Goal: Transaction & Acquisition: Register for event/course

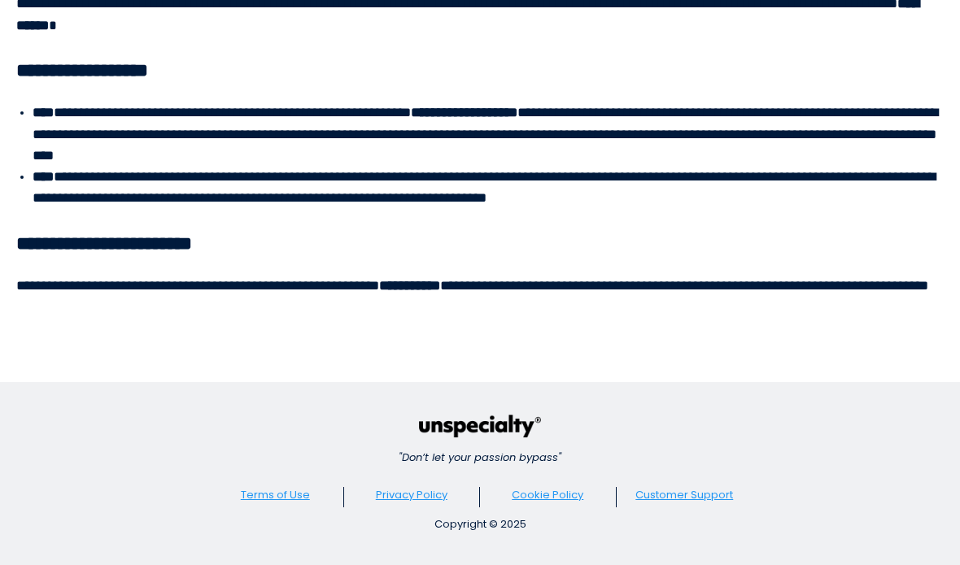
scroll to position [6370, 0]
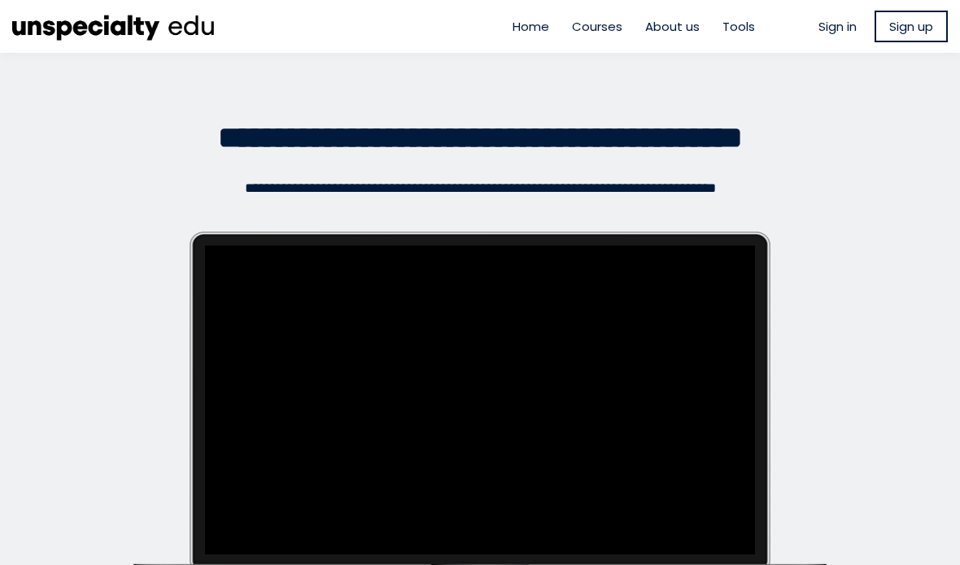
click at [736, 33] on span "Tools" at bounding box center [738, 26] width 33 height 19
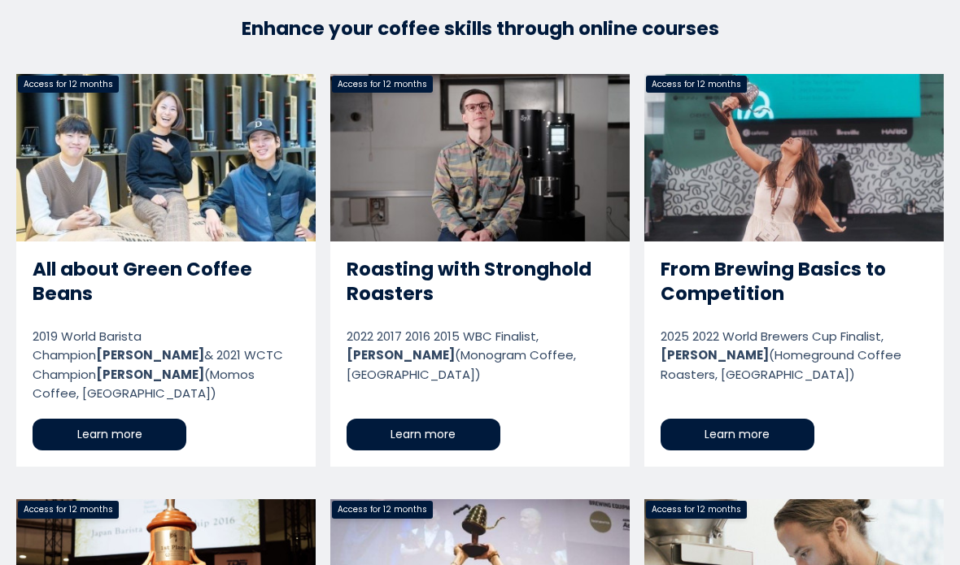
scroll to position [2685, 0]
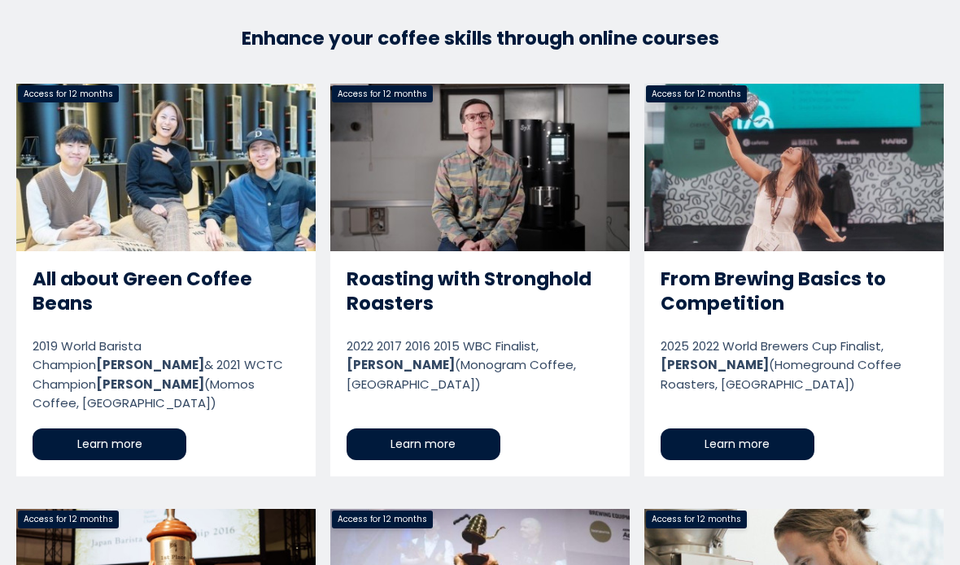
click at [556, 375] on link "Roasting with Stronghold Roasters" at bounding box center [479, 281] width 299 height 394
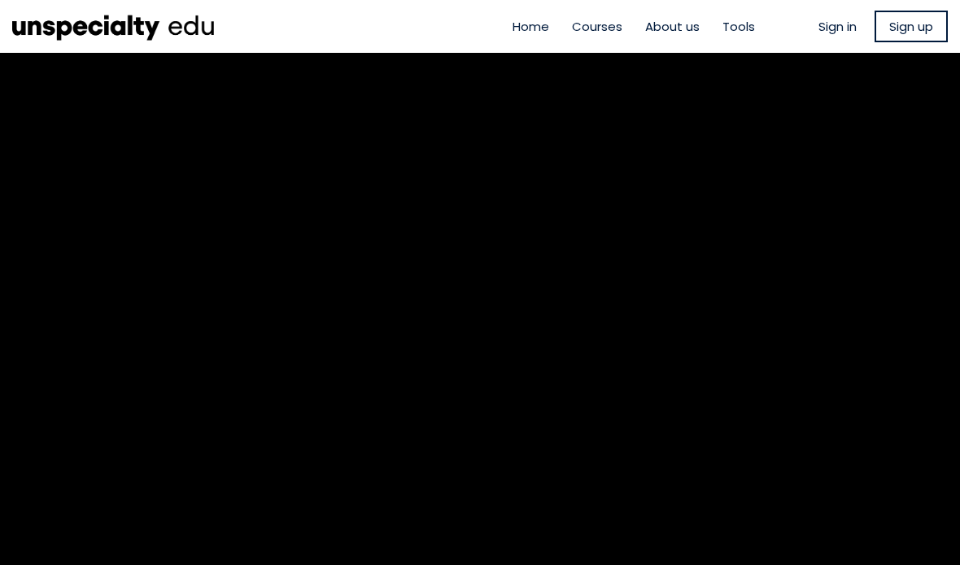
click at [589, 21] on span "Courses" at bounding box center [597, 26] width 50 height 19
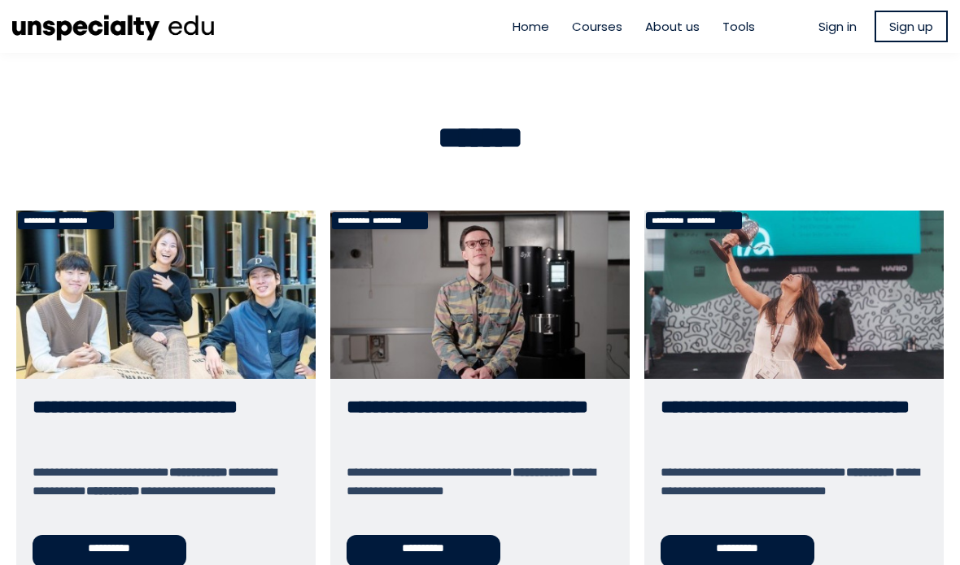
click at [831, 282] on link "**********" at bounding box center [793, 397] width 299 height 373
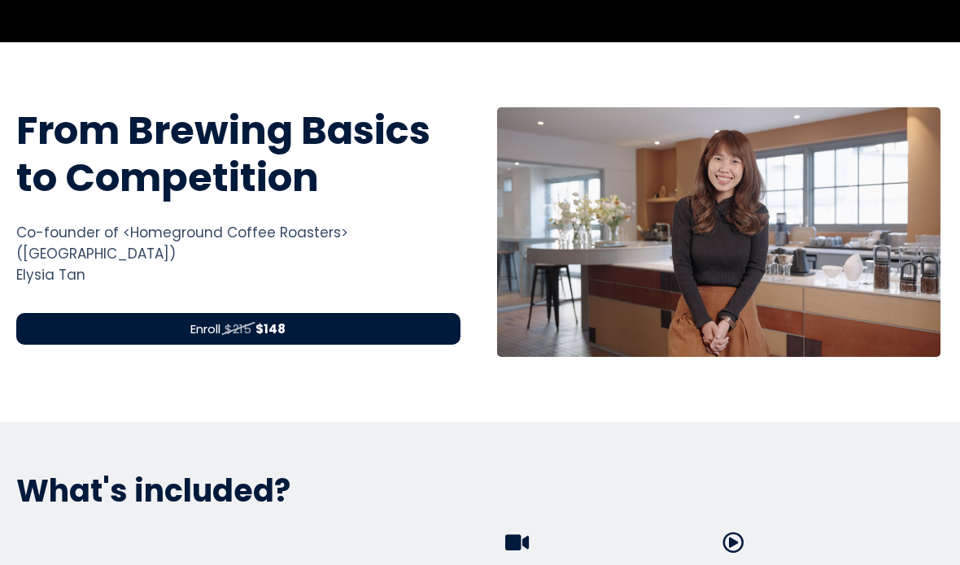
scroll to position [545, 0]
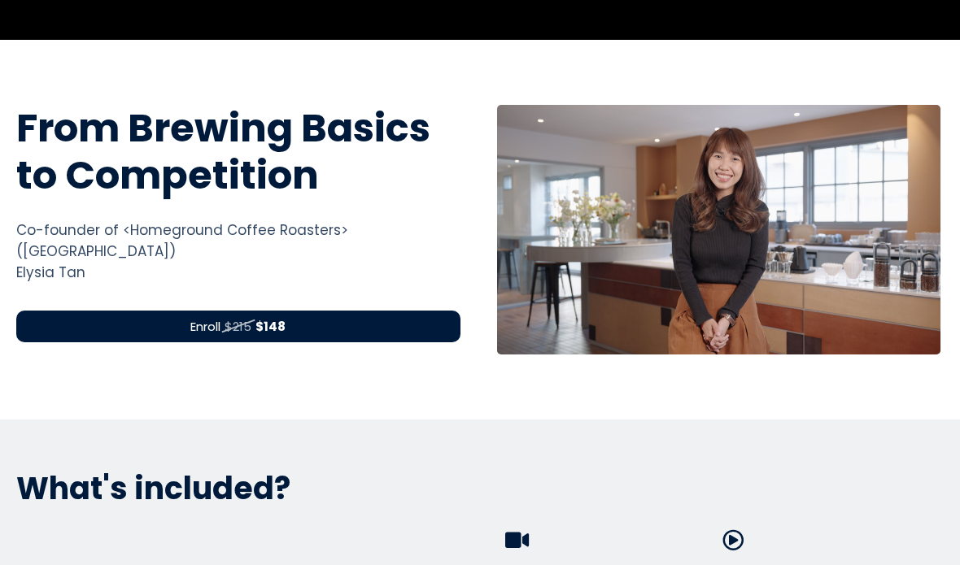
click at [451, 311] on div "Enroll $215 $148" at bounding box center [238, 327] width 444 height 32
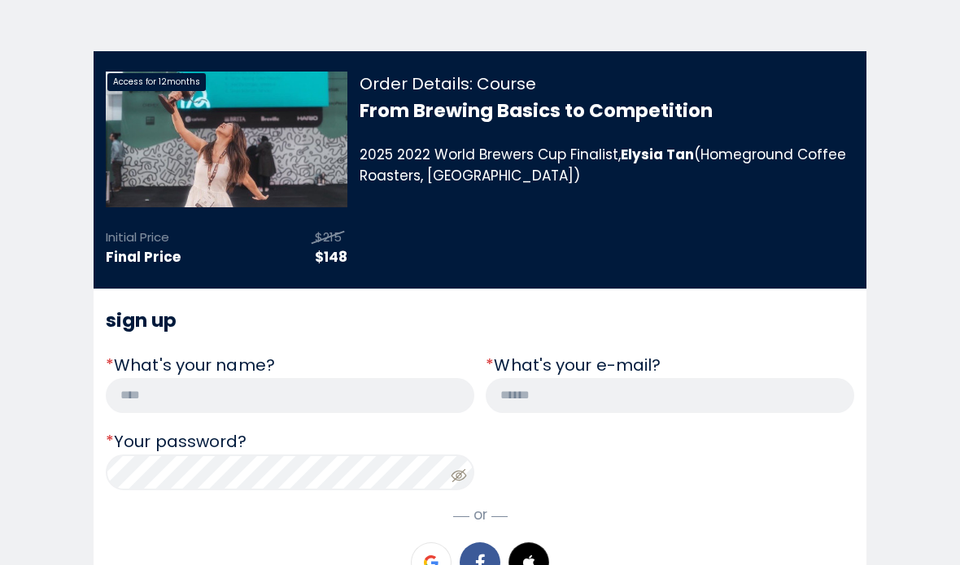
scroll to position [136, 0]
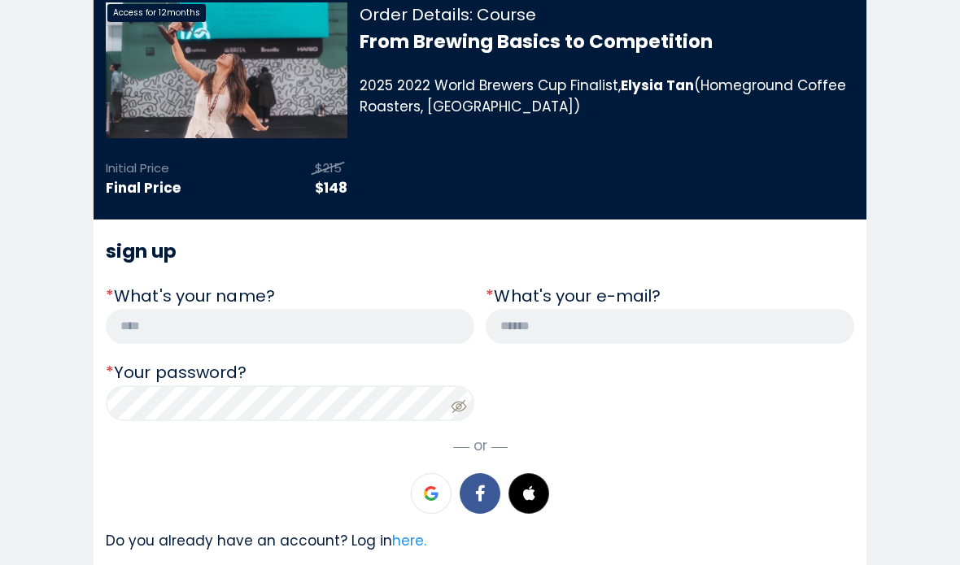
click at [437, 316] on input "text" at bounding box center [290, 326] width 369 height 35
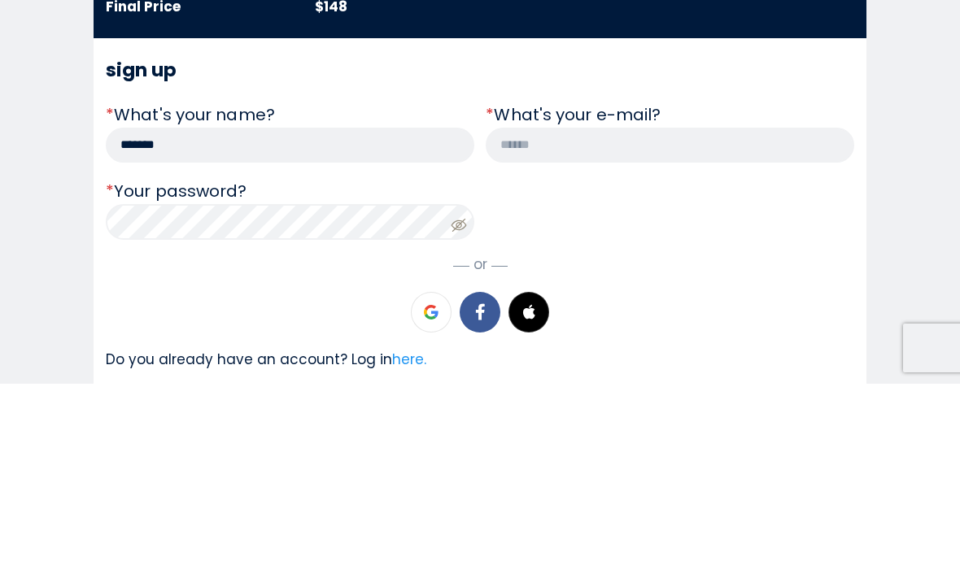
click at [129, 309] on input "*******" at bounding box center [290, 326] width 369 height 35
type input "**********"
click at [677, 309] on input "email" at bounding box center [670, 326] width 369 height 35
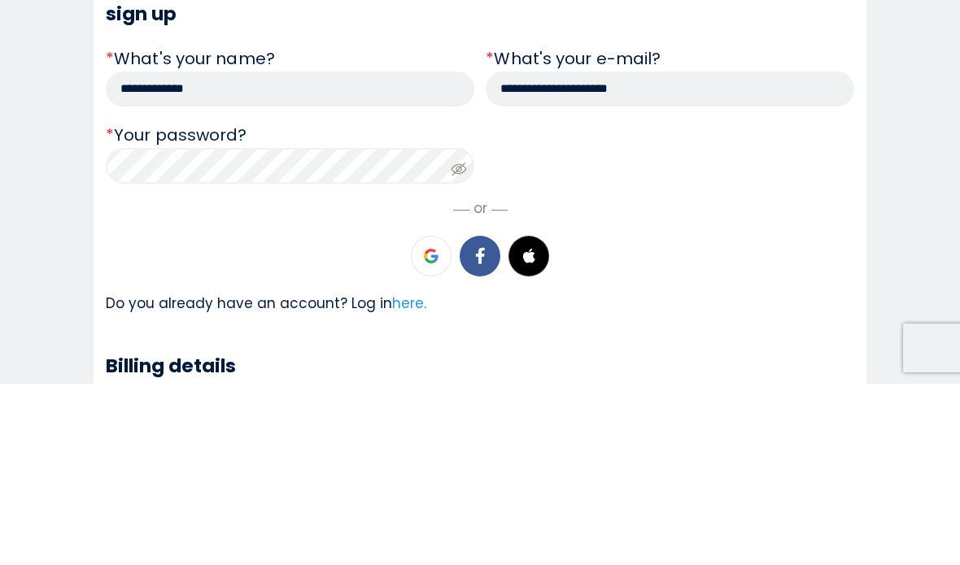
scroll to position [193, 0]
type input "**********"
click at [452, 342] on icon at bounding box center [459, 350] width 16 height 16
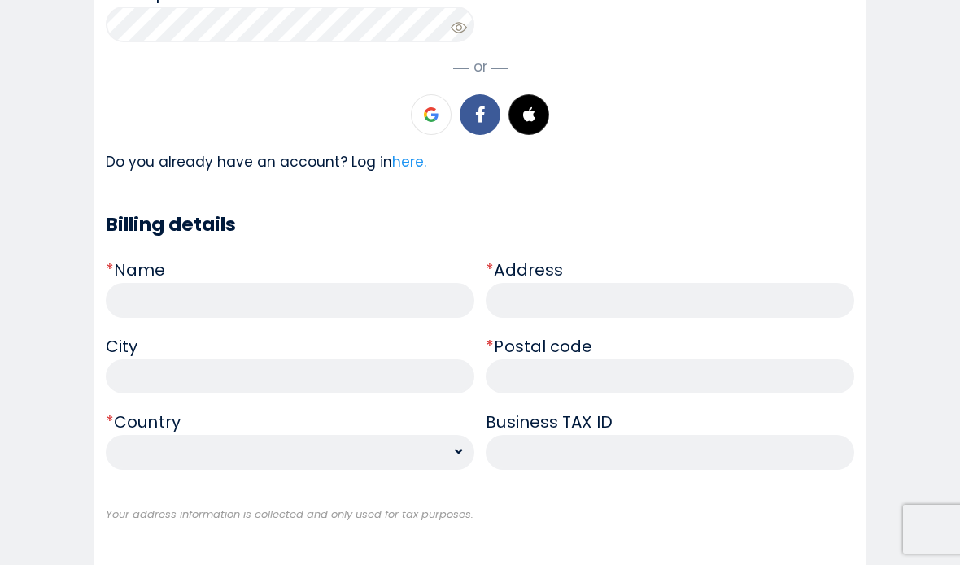
scroll to position [520, 0]
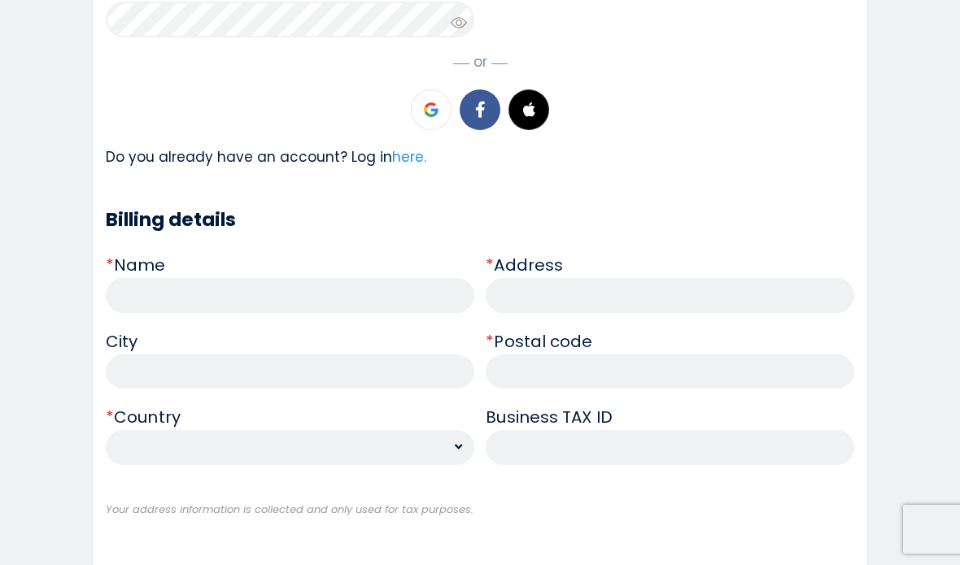
click at [442, 297] on input "text" at bounding box center [290, 295] width 369 height 35
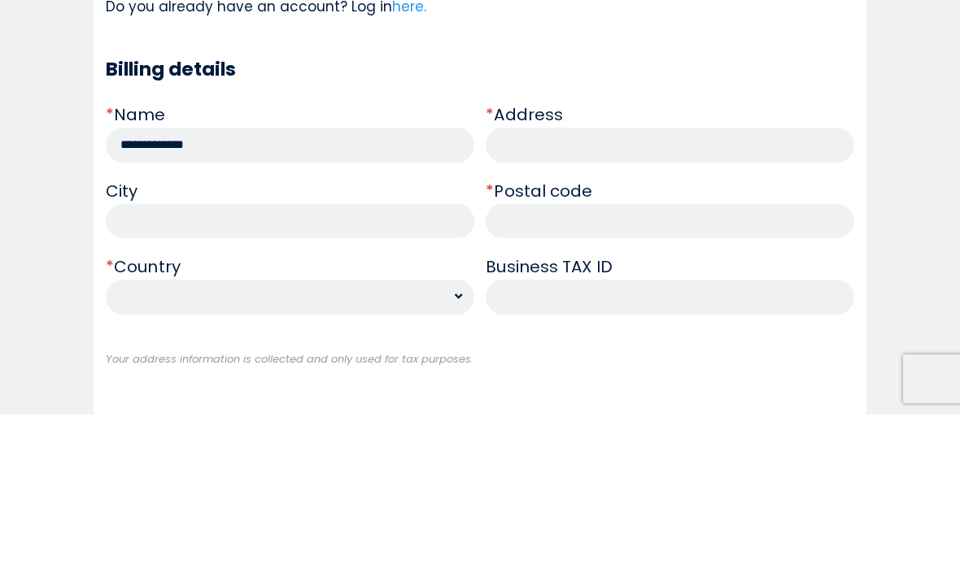
type input "**********"
click at [760, 278] on input "text" at bounding box center [670, 295] width 369 height 35
type input "**********"
click at [724, 355] on input "text" at bounding box center [670, 372] width 369 height 35
type input "******"
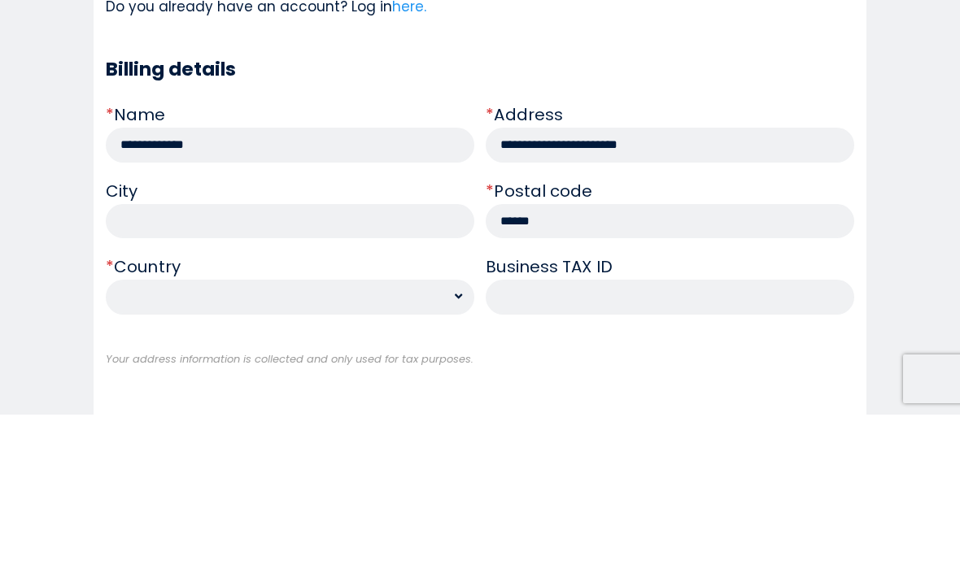
click at [143, 355] on input "text" at bounding box center [290, 372] width 369 height 35
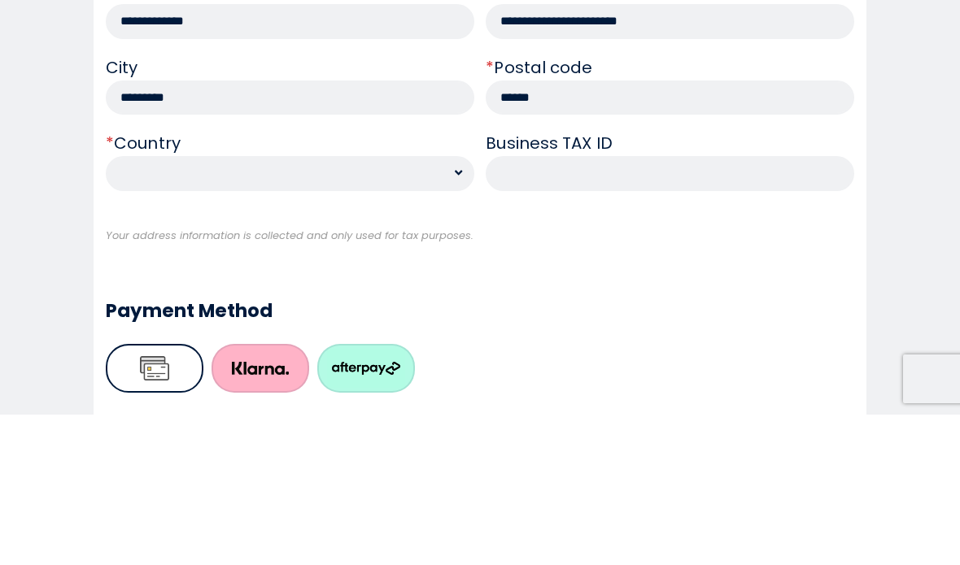
scroll to position [644, 0]
type input "*********"
click at [146, 306] on select "**********" at bounding box center [290, 323] width 369 height 35
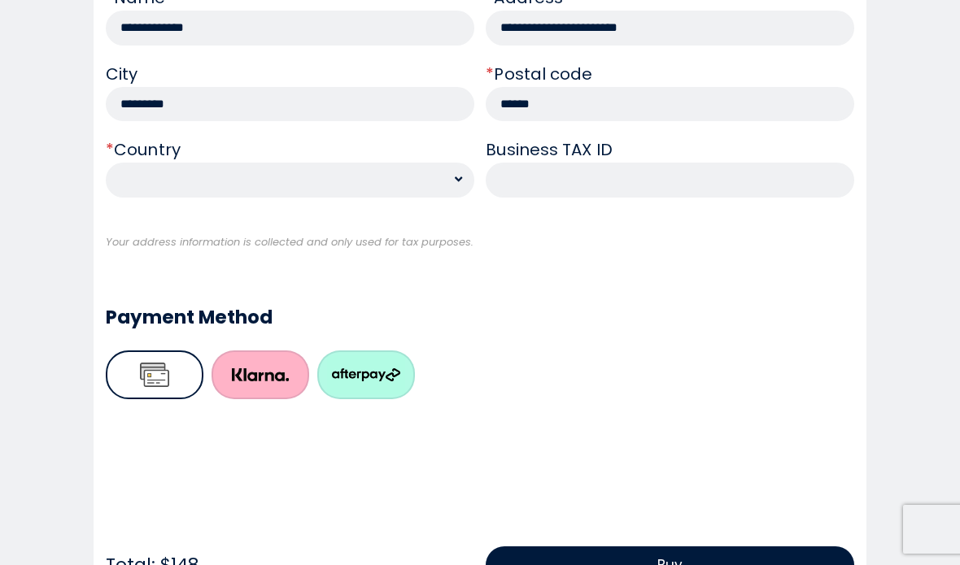
scroll to position [779, 0]
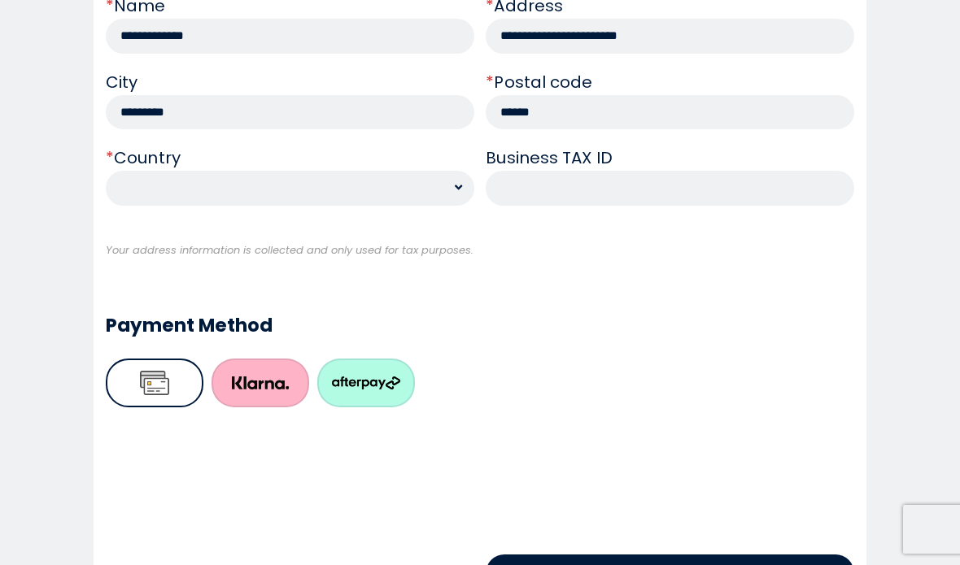
click at [135, 197] on select "**********" at bounding box center [290, 188] width 369 height 35
select select "**"
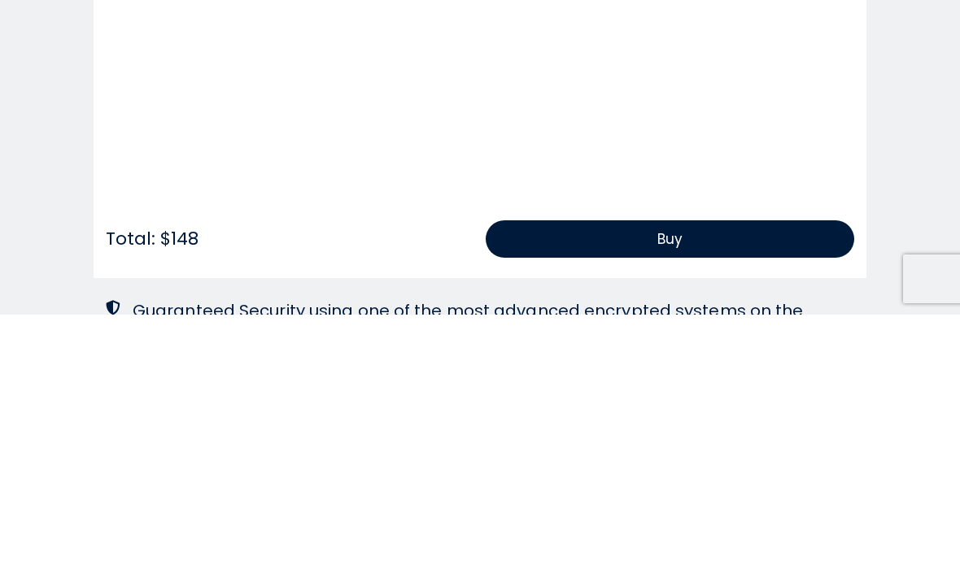
scroll to position [1175, 0]
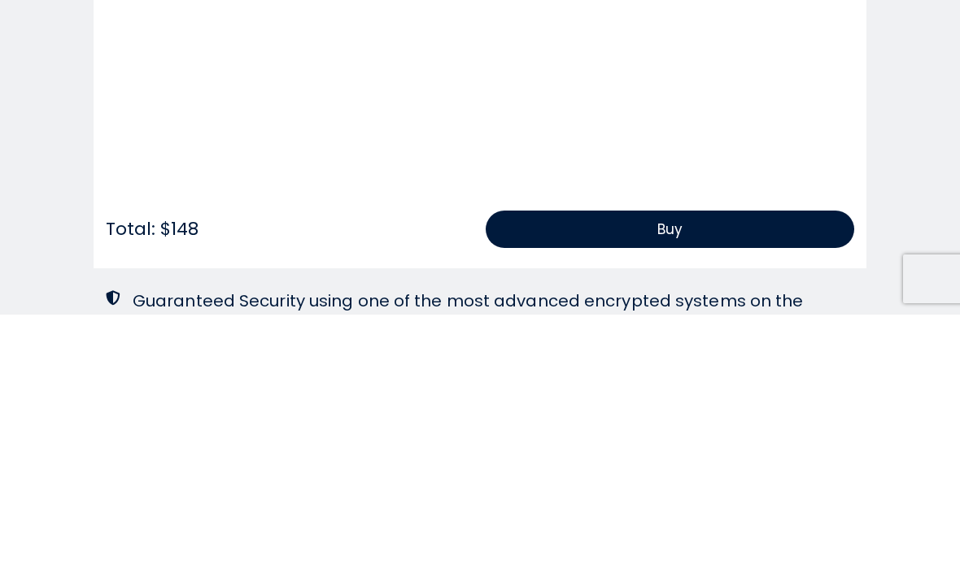
click at [718, 461] on button "Buy" at bounding box center [670, 479] width 369 height 37
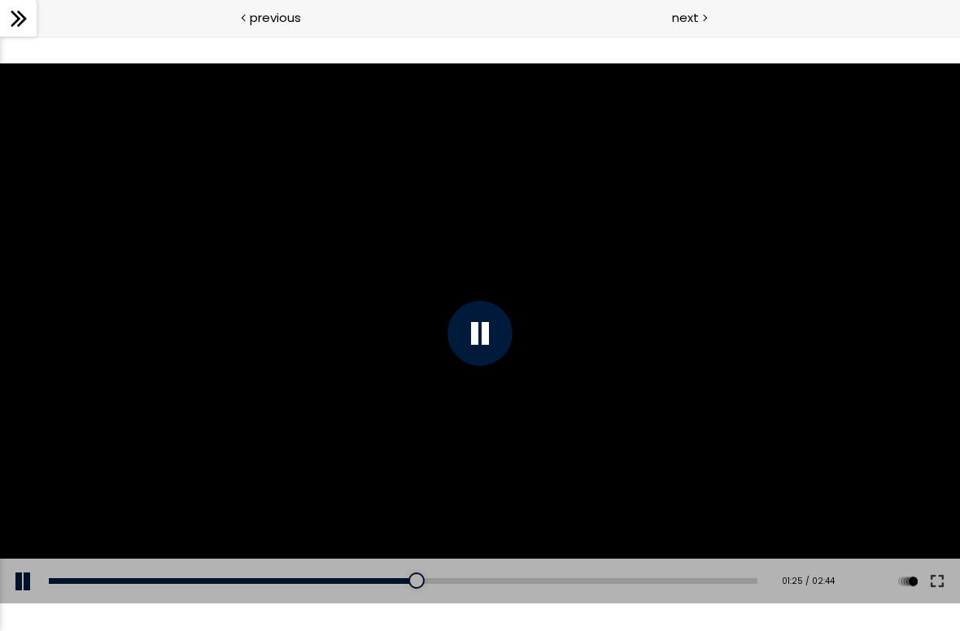
click at [492, 329] on div at bounding box center [479, 333] width 65 height 65
click at [20, 565] on button at bounding box center [24, 582] width 49 height 46
click at [916, 565] on button at bounding box center [908, 582] width 24 height 46
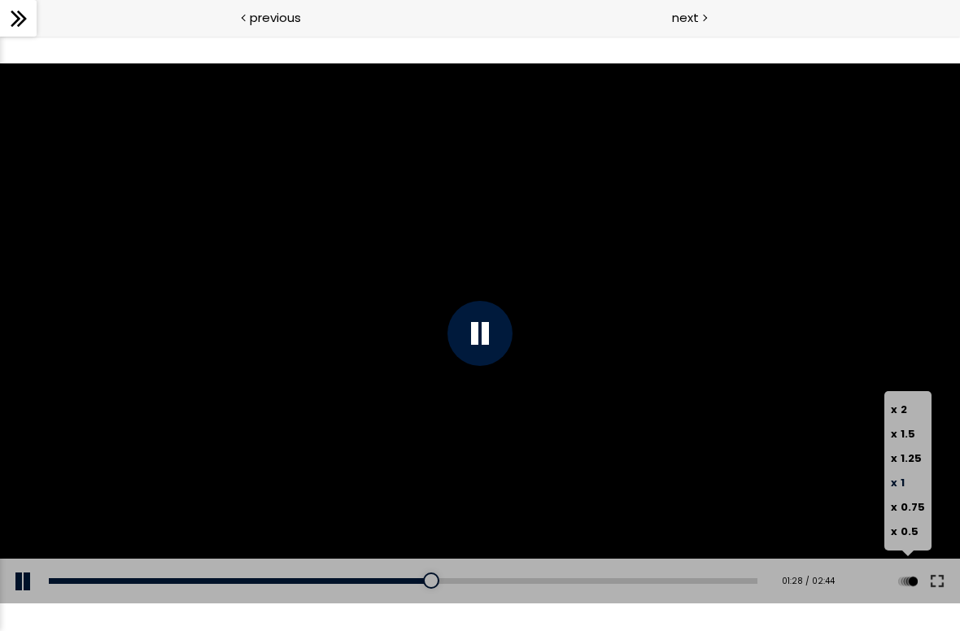
click at [935, 565] on button at bounding box center [937, 582] width 29 height 46
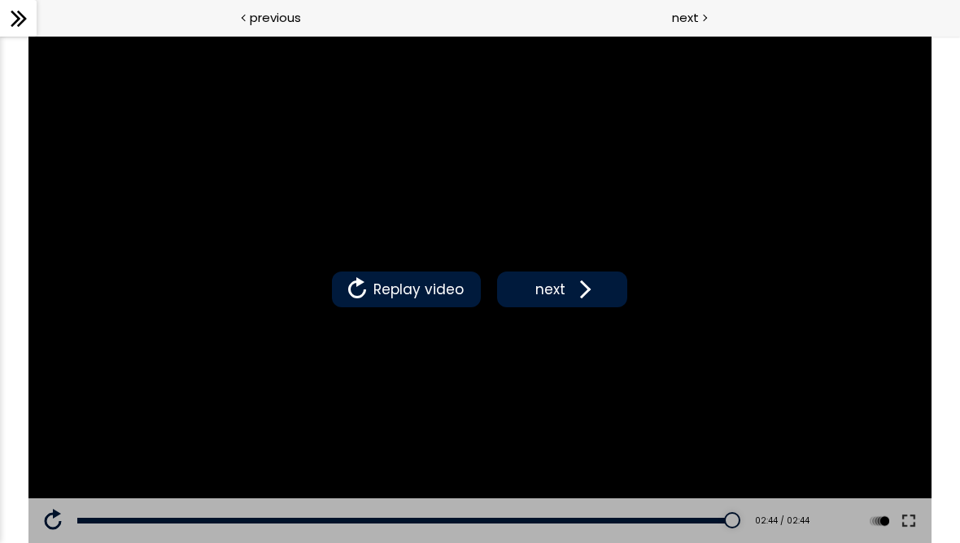
click at [554, 286] on span "next" at bounding box center [550, 289] width 38 height 21
click at [595, 291] on button "next" at bounding box center [562, 290] width 130 height 36
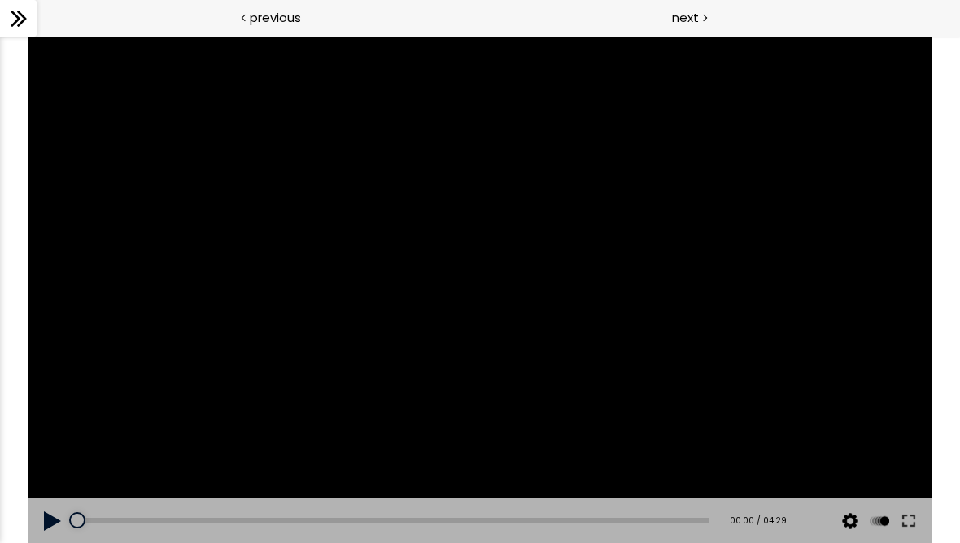
click at [491, 290] on div at bounding box center [479, 290] width 902 height 508
click at [476, 280] on div at bounding box center [479, 289] width 65 height 65
click at [462, 262] on div at bounding box center [479, 290] width 902 height 508
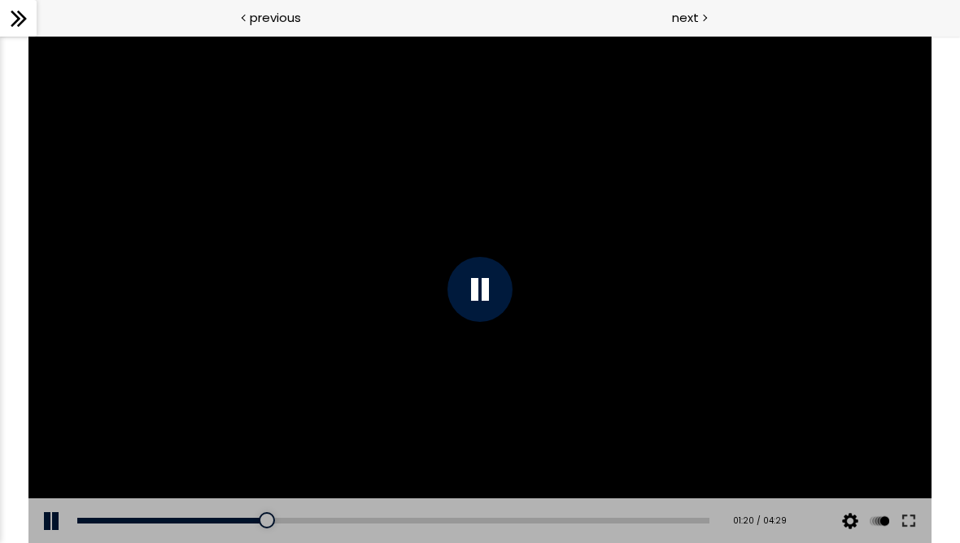
click at [492, 304] on div at bounding box center [479, 289] width 65 height 65
click at [49, 518] on button at bounding box center [52, 522] width 49 height 46
click at [404, 523] on div "02:18" at bounding box center [393, 521] width 632 height 6
click at [403, 521] on div "02:06" at bounding box center [393, 521] width 632 height 6
click at [389, 521] on div "01:56" at bounding box center [393, 521] width 632 height 6
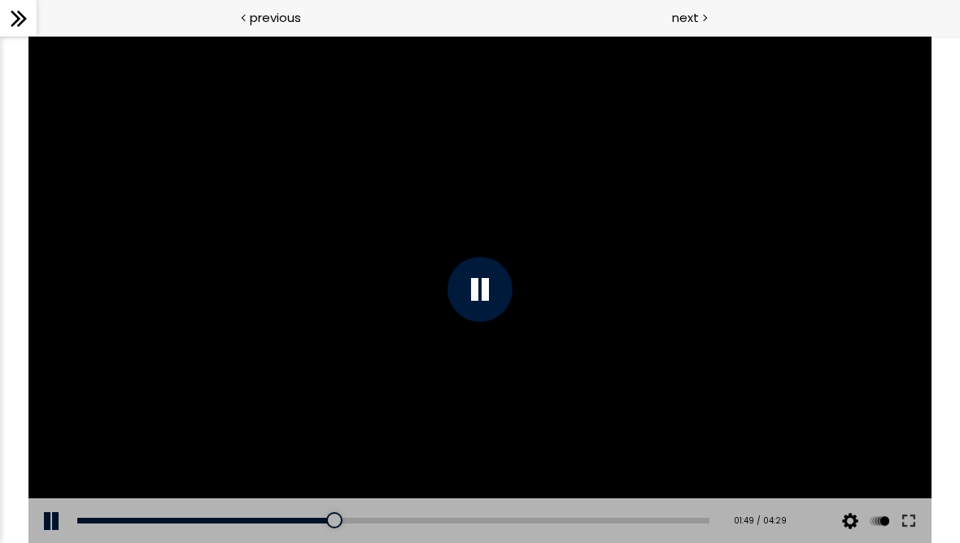
click at [305, 338] on div at bounding box center [479, 290] width 902 height 508
click at [477, 279] on div at bounding box center [479, 289] width 65 height 65
click at [486, 286] on div at bounding box center [479, 289] width 65 height 65
click at [483, 272] on div at bounding box center [479, 290] width 902 height 508
click at [477, 277] on div at bounding box center [479, 289] width 65 height 65
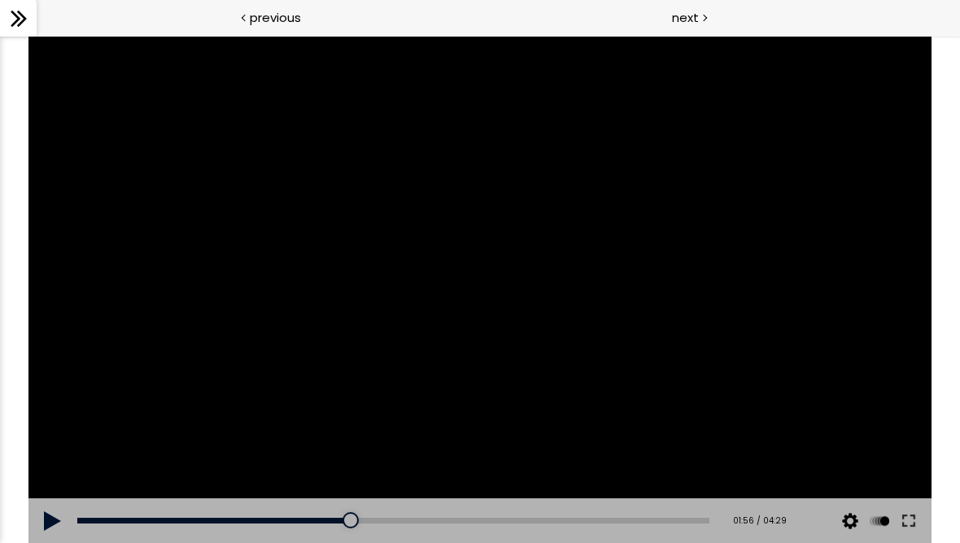
click at [478, 264] on div at bounding box center [479, 290] width 902 height 508
click at [458, 281] on div at bounding box center [479, 289] width 65 height 65
click at [471, 236] on div at bounding box center [479, 290] width 902 height 508
click at [467, 300] on div at bounding box center [479, 289] width 65 height 65
click at [485, 243] on div at bounding box center [479, 290] width 902 height 508
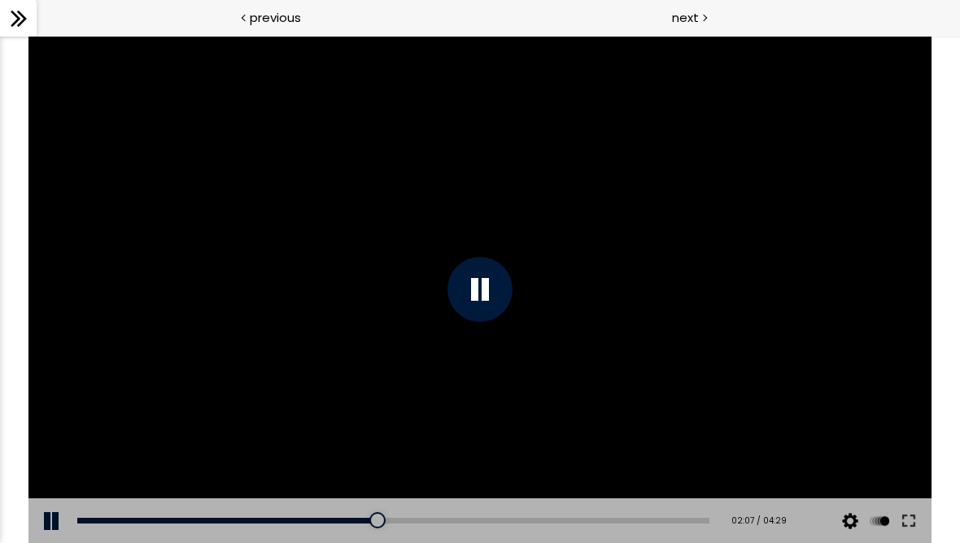
click at [474, 290] on div at bounding box center [479, 289] width 65 height 65
click at [399, 271] on div at bounding box center [479, 290] width 902 height 508
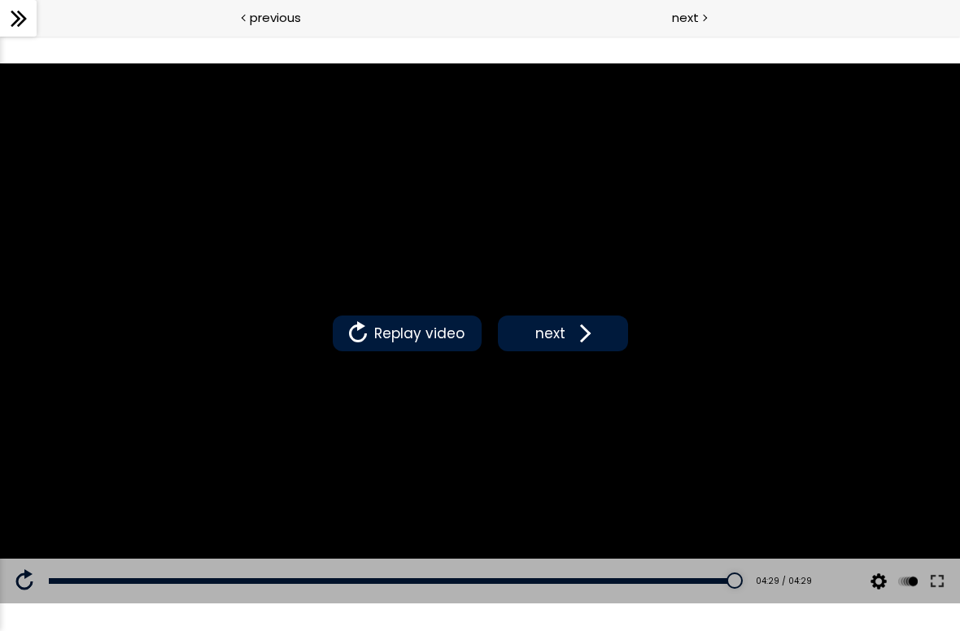
click at [555, 321] on button "next" at bounding box center [563, 334] width 130 height 36
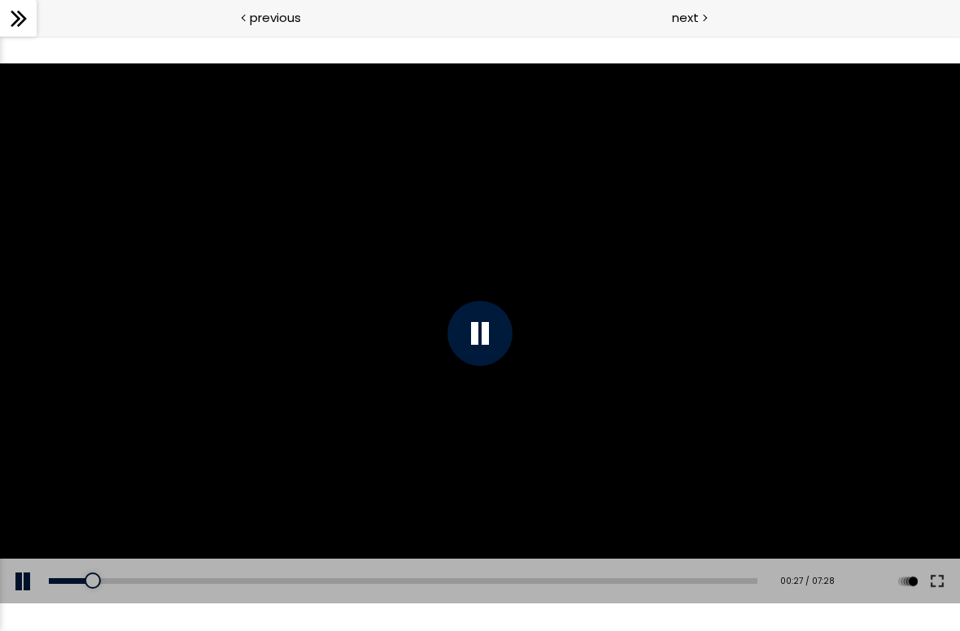
click at [931, 565] on button at bounding box center [937, 582] width 29 height 46
